Goal: Obtain resource: Download file/media

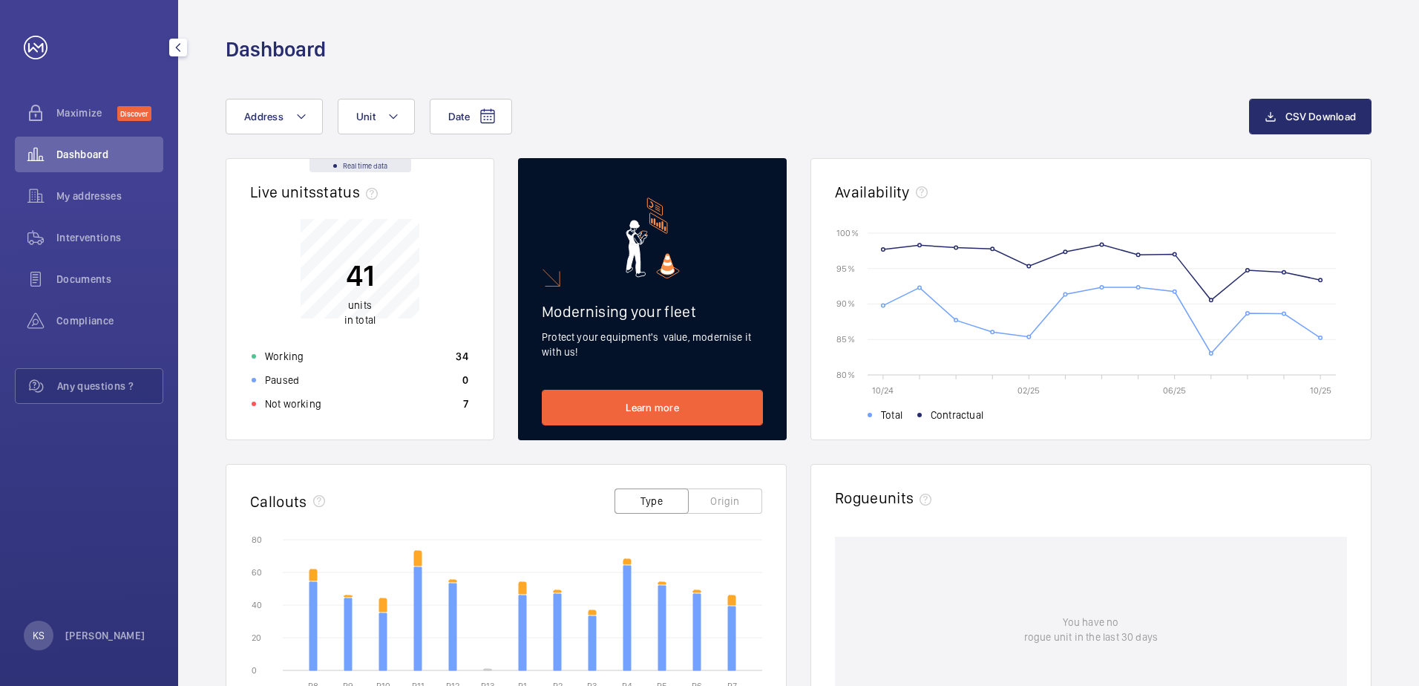
click at [67, 165] on div "Dashboard" at bounding box center [89, 155] width 148 height 36
click at [62, 190] on span "My addresses" at bounding box center [109, 195] width 107 height 15
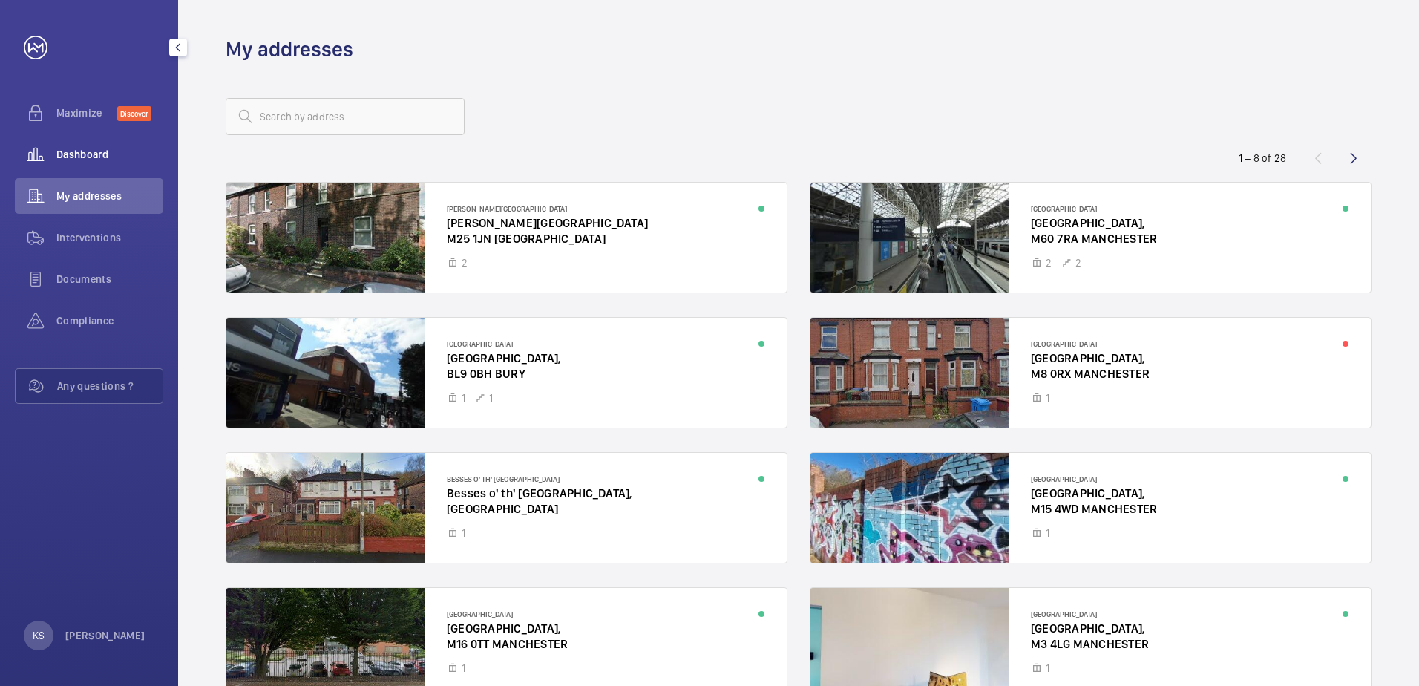
click at [91, 151] on span "Dashboard" at bounding box center [109, 154] width 107 height 15
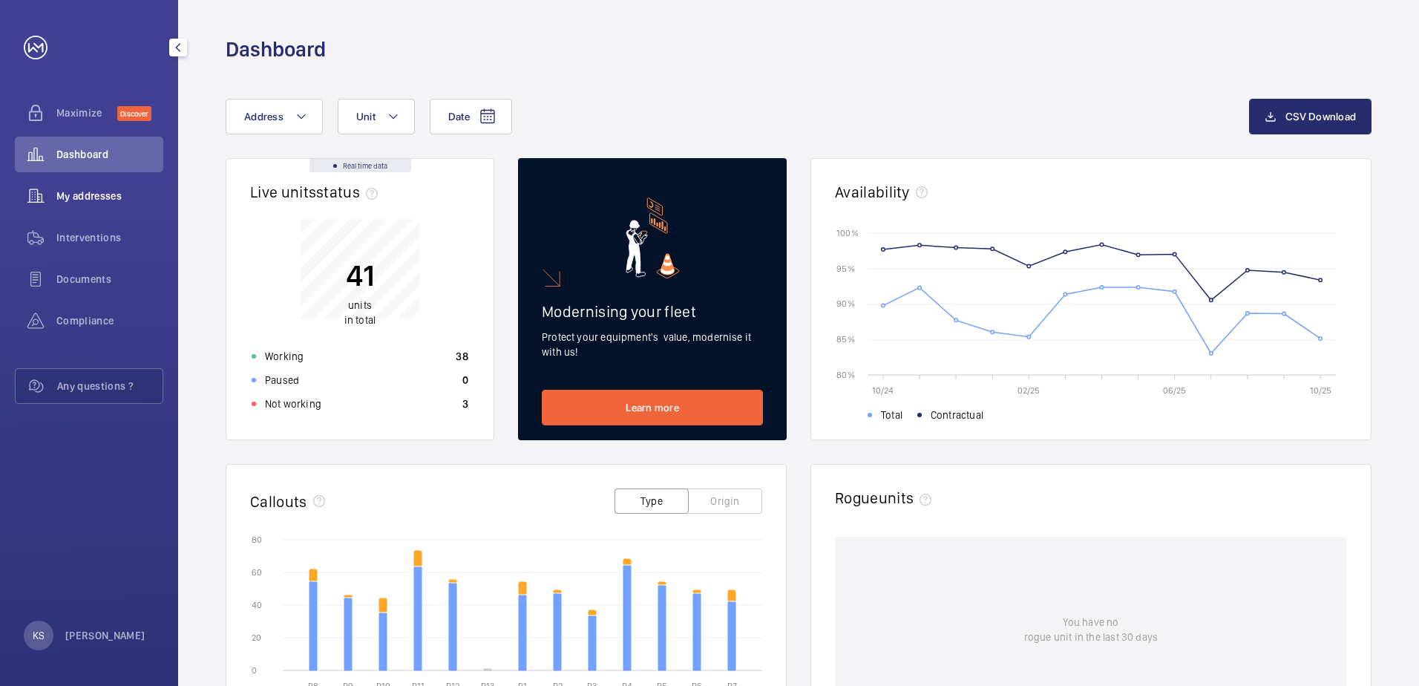
click at [75, 204] on div "My addresses" at bounding box center [89, 196] width 148 height 36
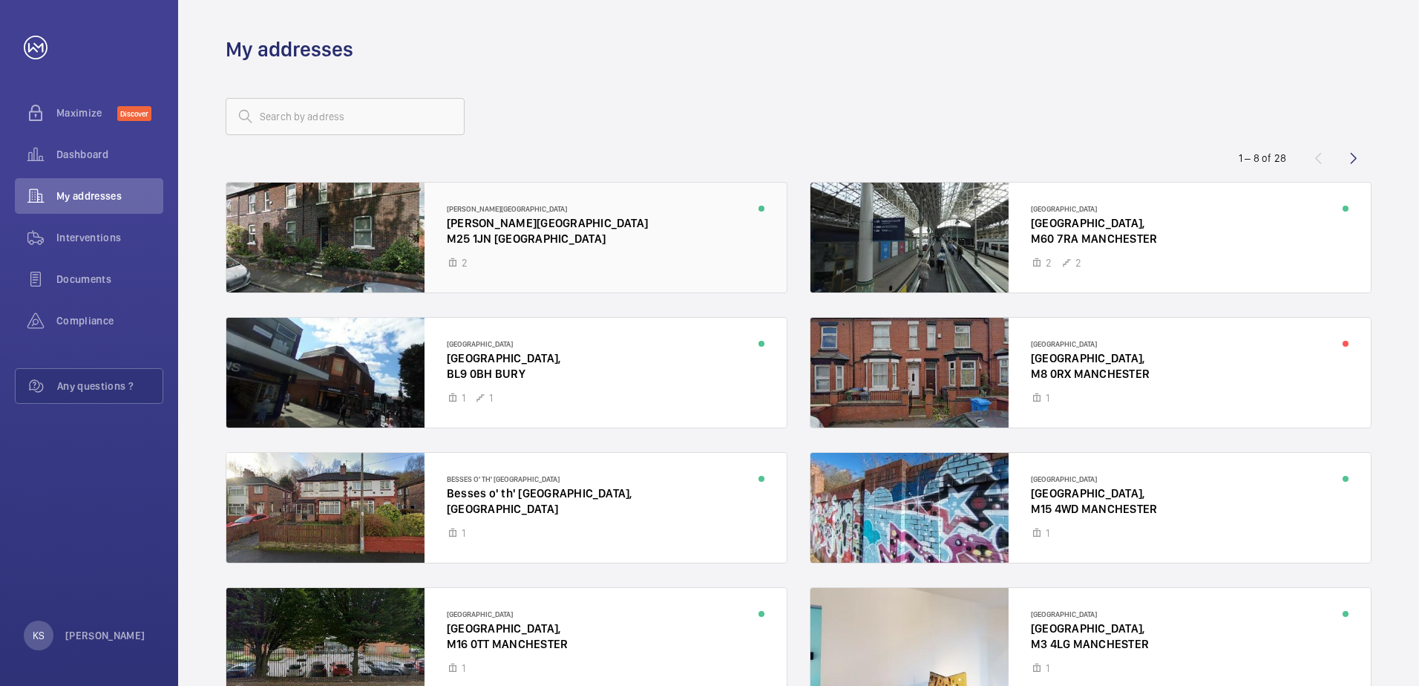
click at [471, 217] on div at bounding box center [506, 238] width 560 height 110
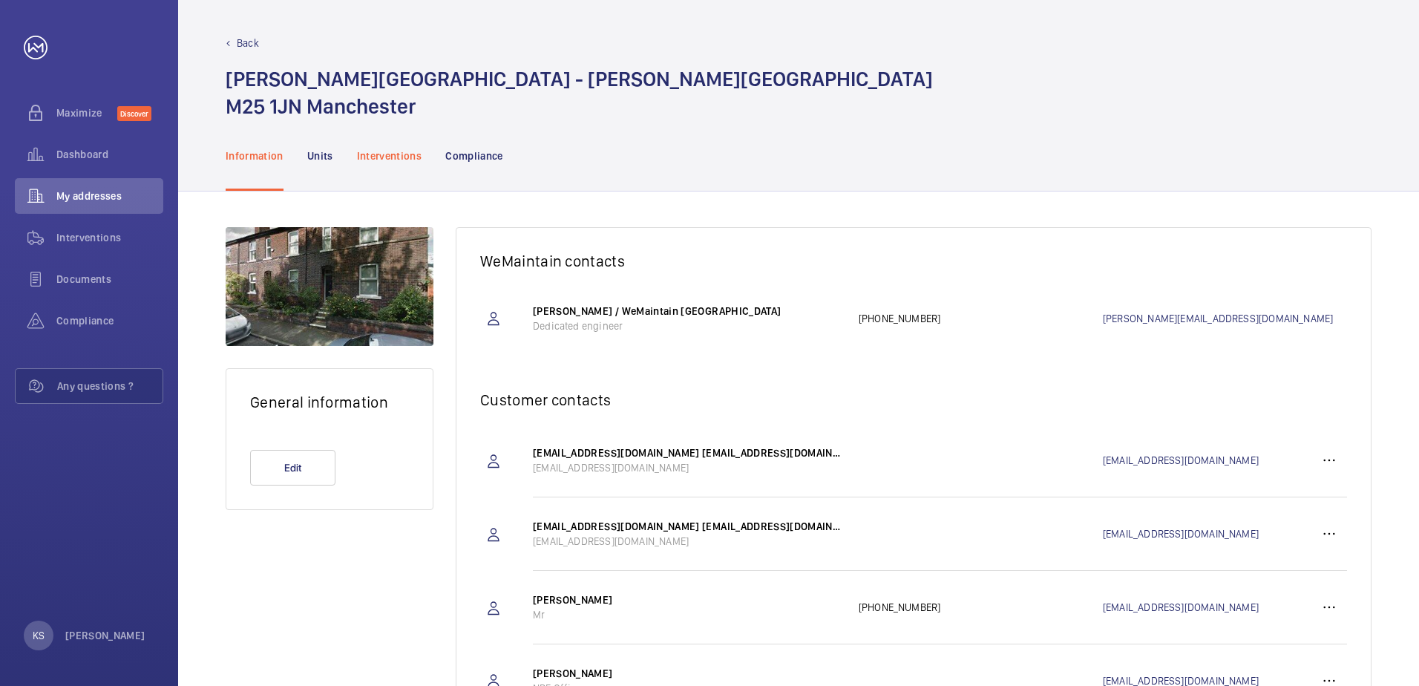
click at [390, 148] on p "Interventions" at bounding box center [389, 155] width 65 height 15
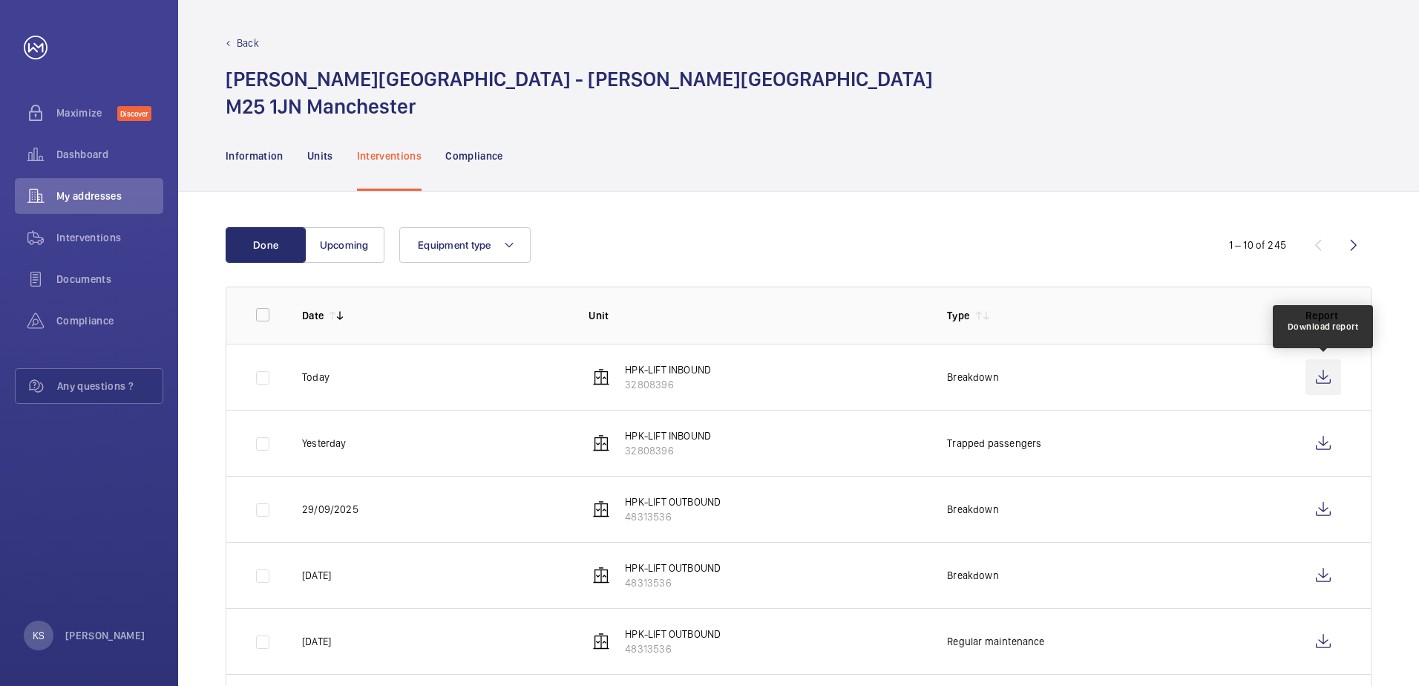
click at [1327, 367] on wm-front-icon-button at bounding box center [1323, 377] width 36 height 36
click at [119, 148] on span "Dashboard" at bounding box center [109, 154] width 107 height 15
